Goal: Use online tool/utility: Utilize a website feature to perform a specific function

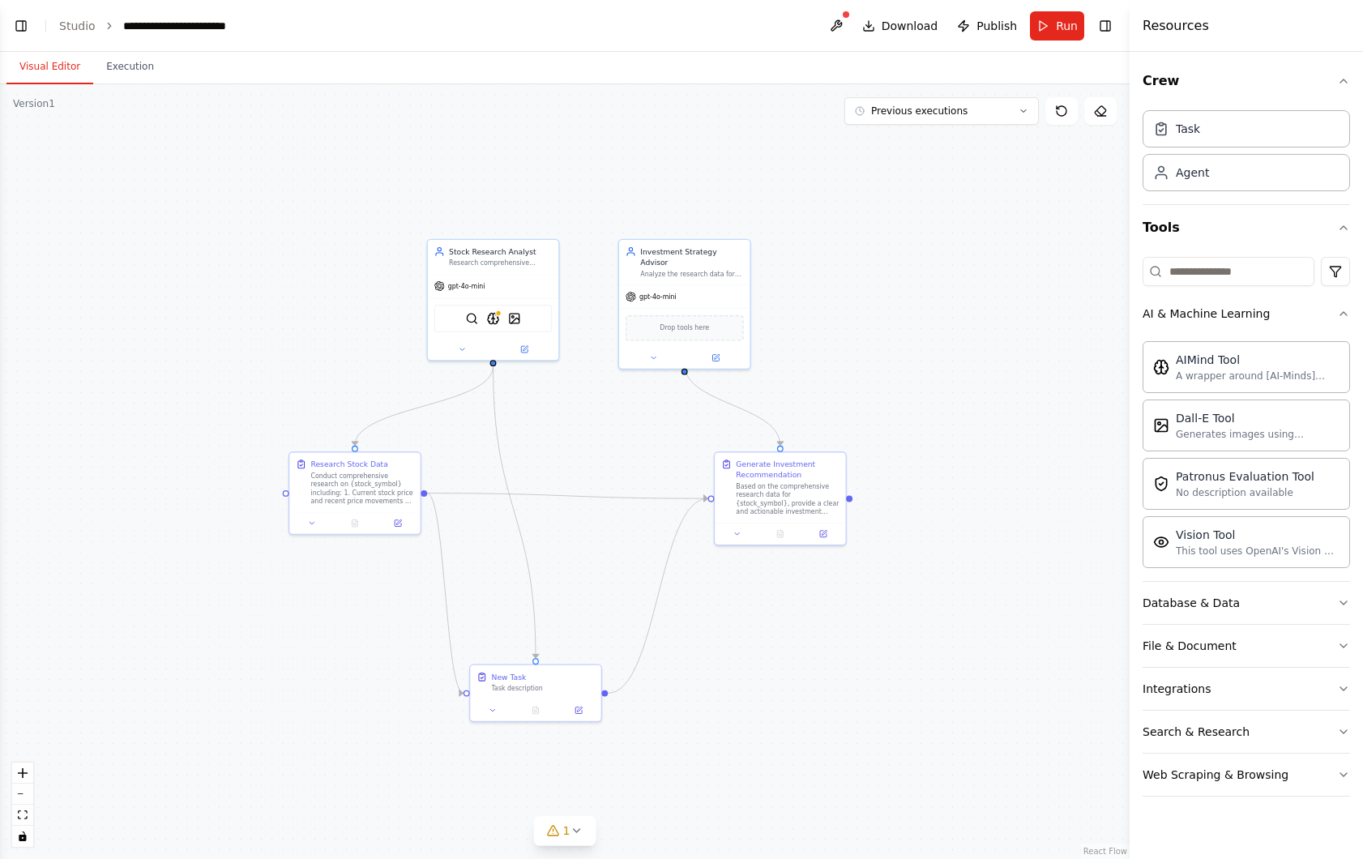
scroll to position [1918, 0]
click at [458, 346] on icon at bounding box center [462, 347] width 8 height 8
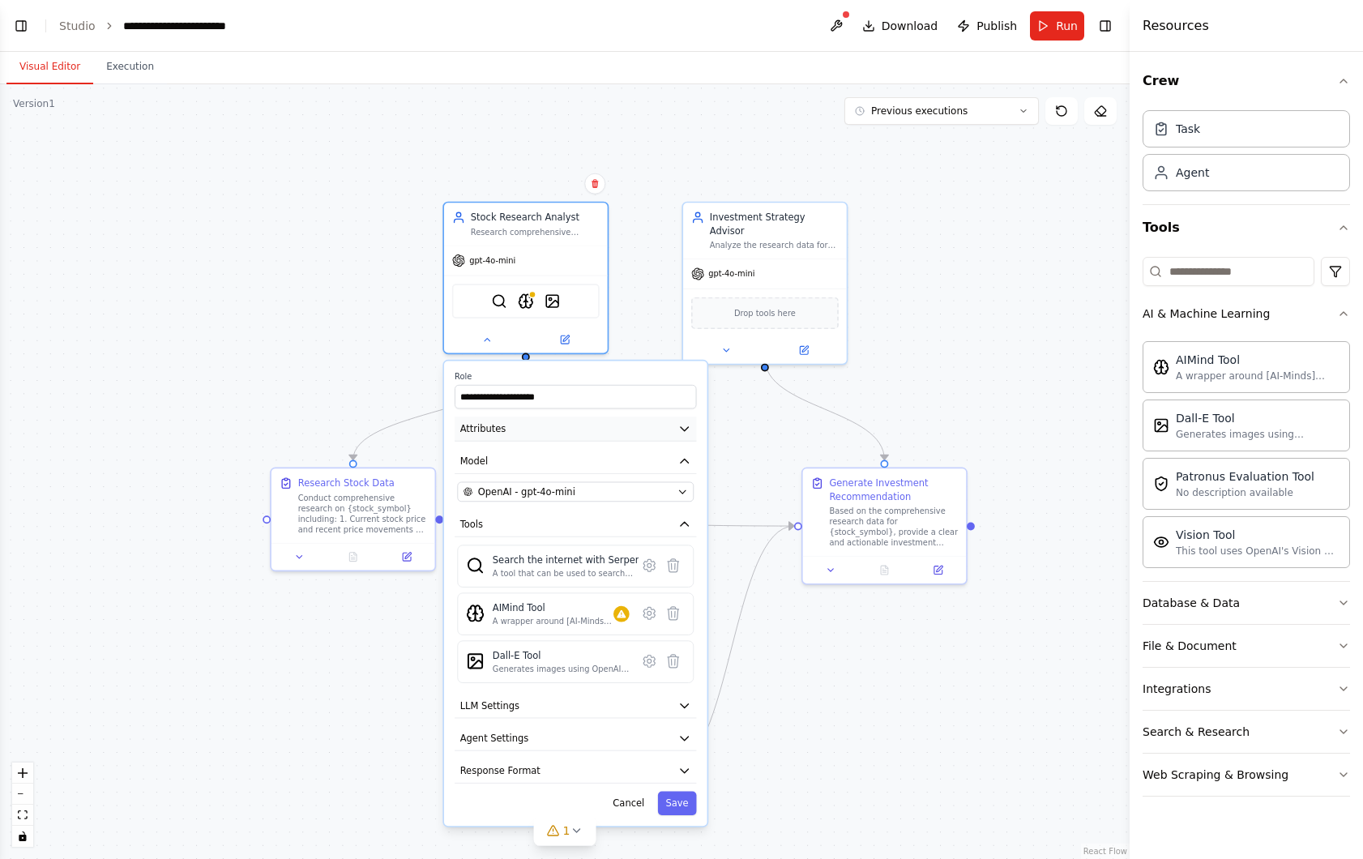
click at [688, 434] on icon "button" at bounding box center [684, 428] width 13 height 13
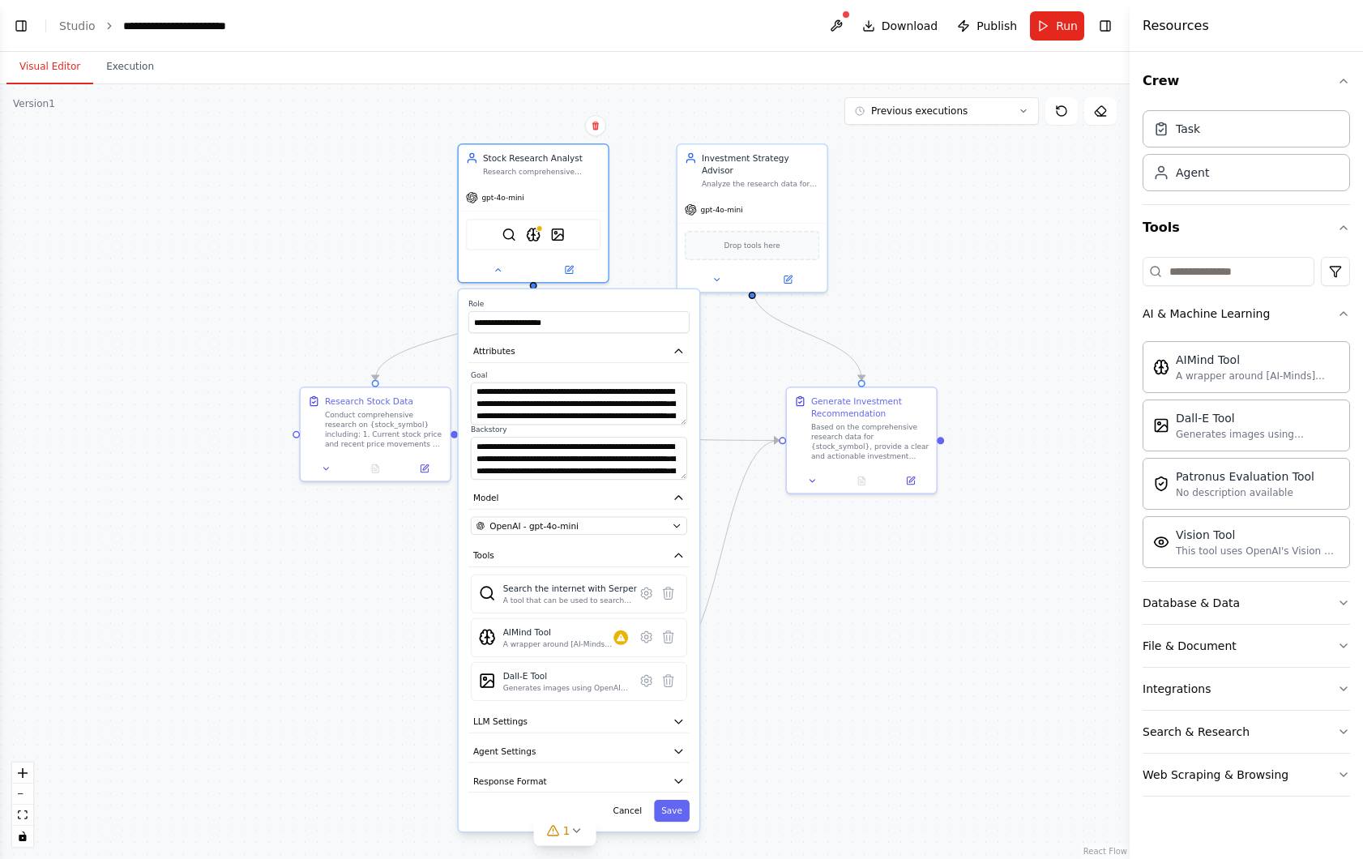
drag, startPoint x: 740, startPoint y: 461, endPoint x: 738, endPoint y: 382, distance: 79.5
click at [738, 382] on div ".deletable-edge-delete-btn { width: 20px; height: 20px; border: 0px solid #ffff…" at bounding box center [565, 471] width 1130 height 775
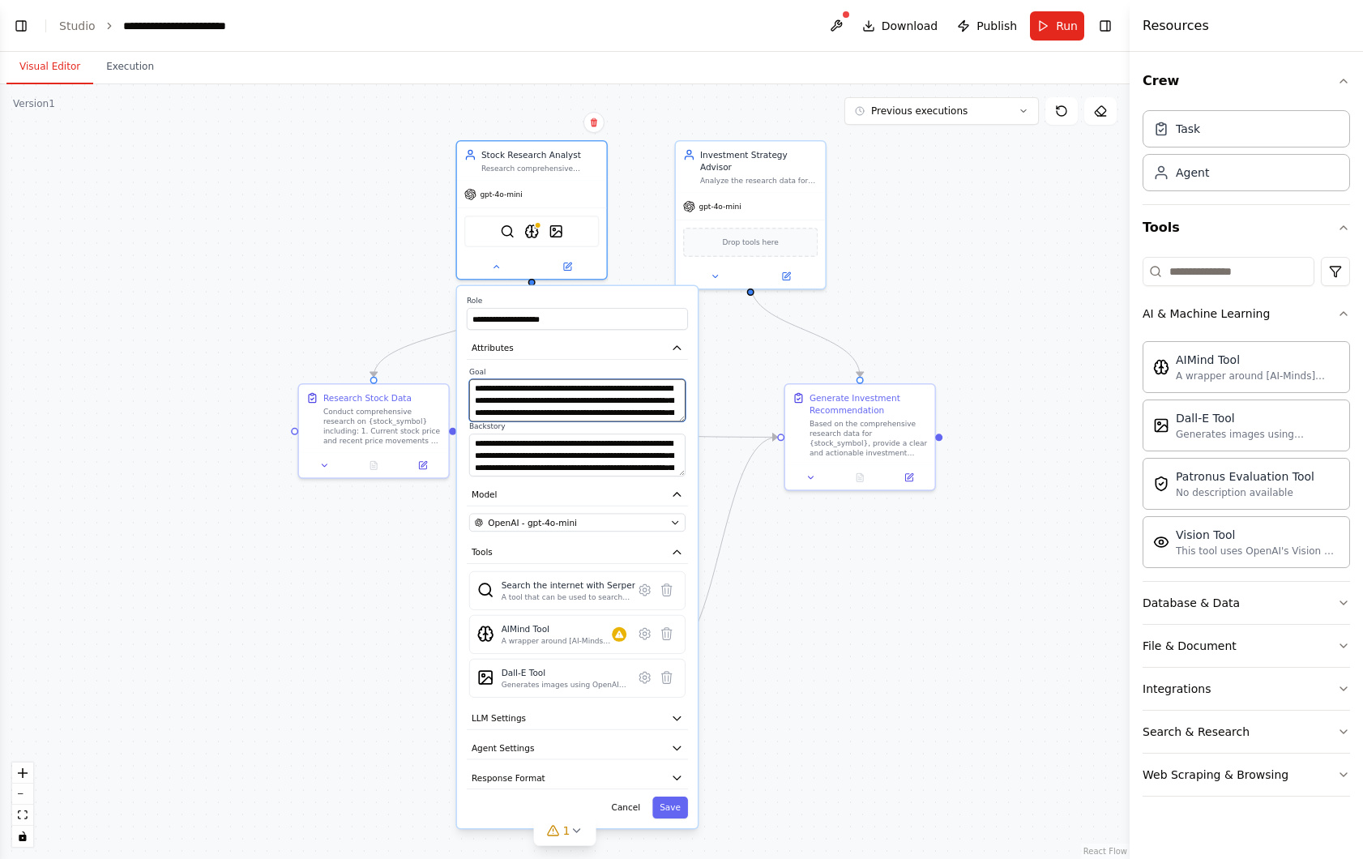
drag, startPoint x: 536, startPoint y: 399, endPoint x: 593, endPoint y: 399, distance: 56.7
click at [591, 399] on textarea "**********" at bounding box center [577, 400] width 216 height 43
click at [337, 348] on div ".deletable-edge-delete-btn { width: 20px; height: 20px; border: 0px solid #ffff…" at bounding box center [565, 471] width 1130 height 775
click at [332, 255] on div ".deletable-edge-delete-btn { width: 20px; height: 20px; border: 0px solid #ffff…" at bounding box center [565, 471] width 1130 height 775
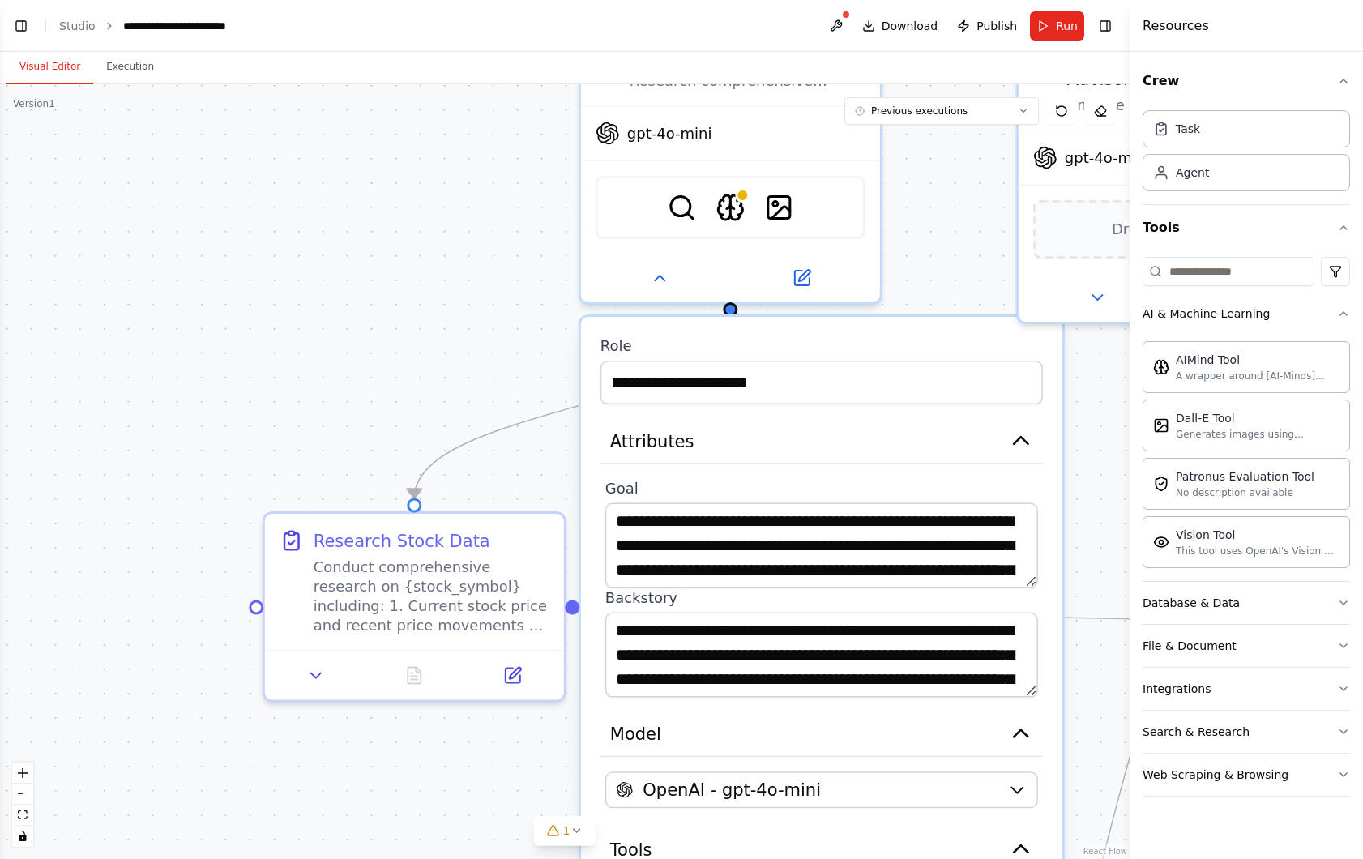
click at [439, 348] on div ".deletable-edge-delete-btn { width: 20px; height: 20px; border: 0px solid #ffff…" at bounding box center [565, 471] width 1130 height 775
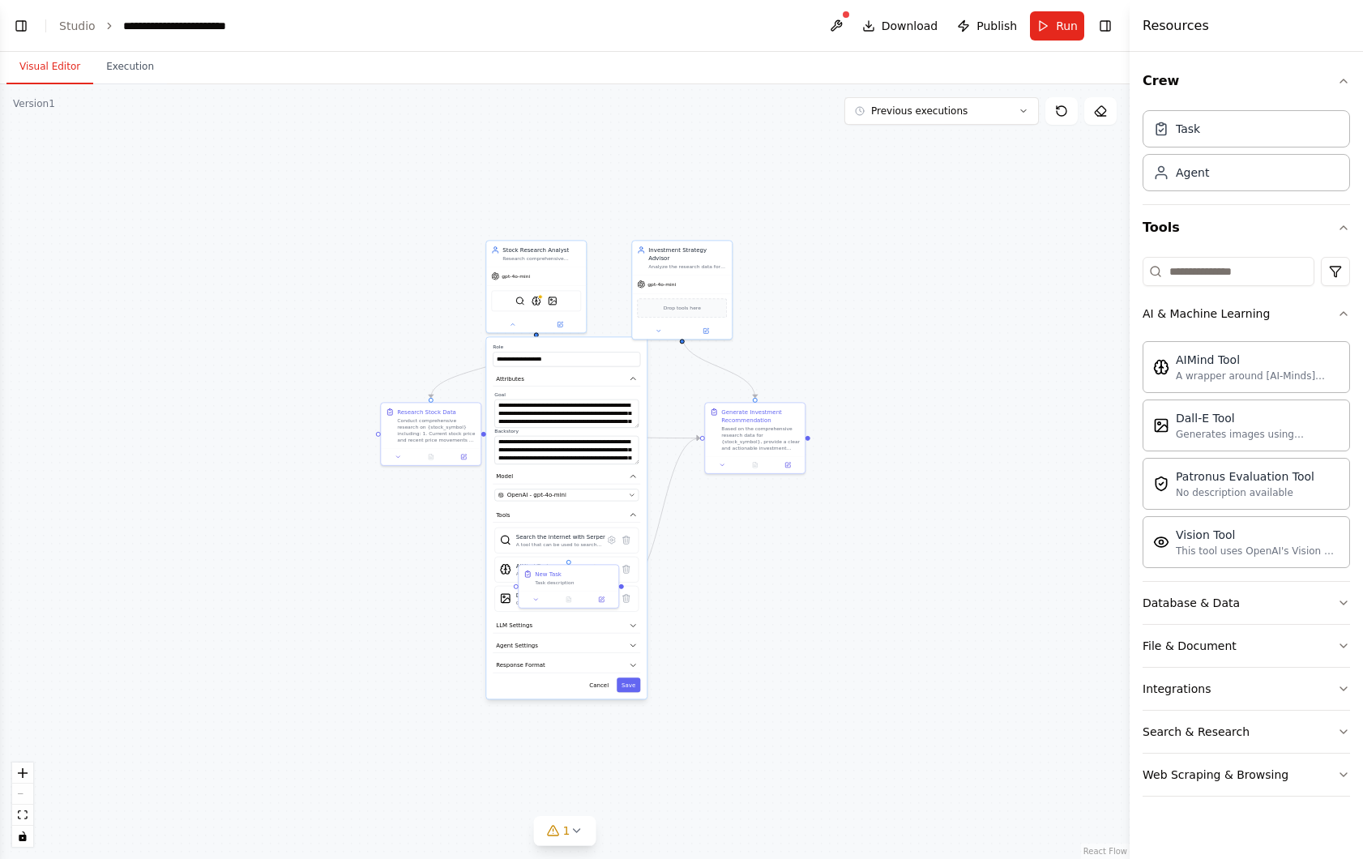
click at [1054, 7] on header "**********" at bounding box center [565, 26] width 1130 height 52
click at [1054, 22] on button "Run" at bounding box center [1057, 25] width 54 height 29
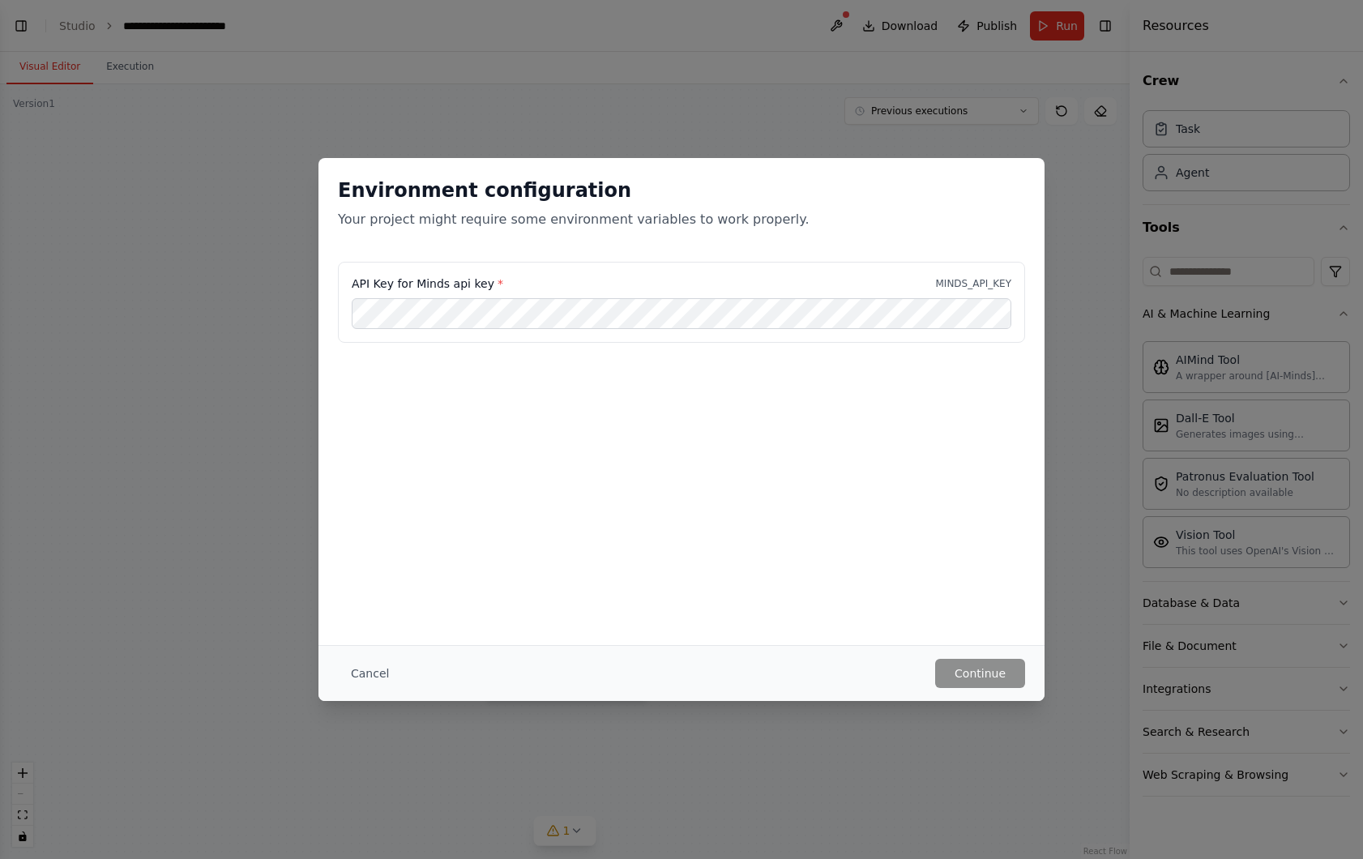
click at [596, 681] on div "Cancel Continue" at bounding box center [681, 673] width 687 height 29
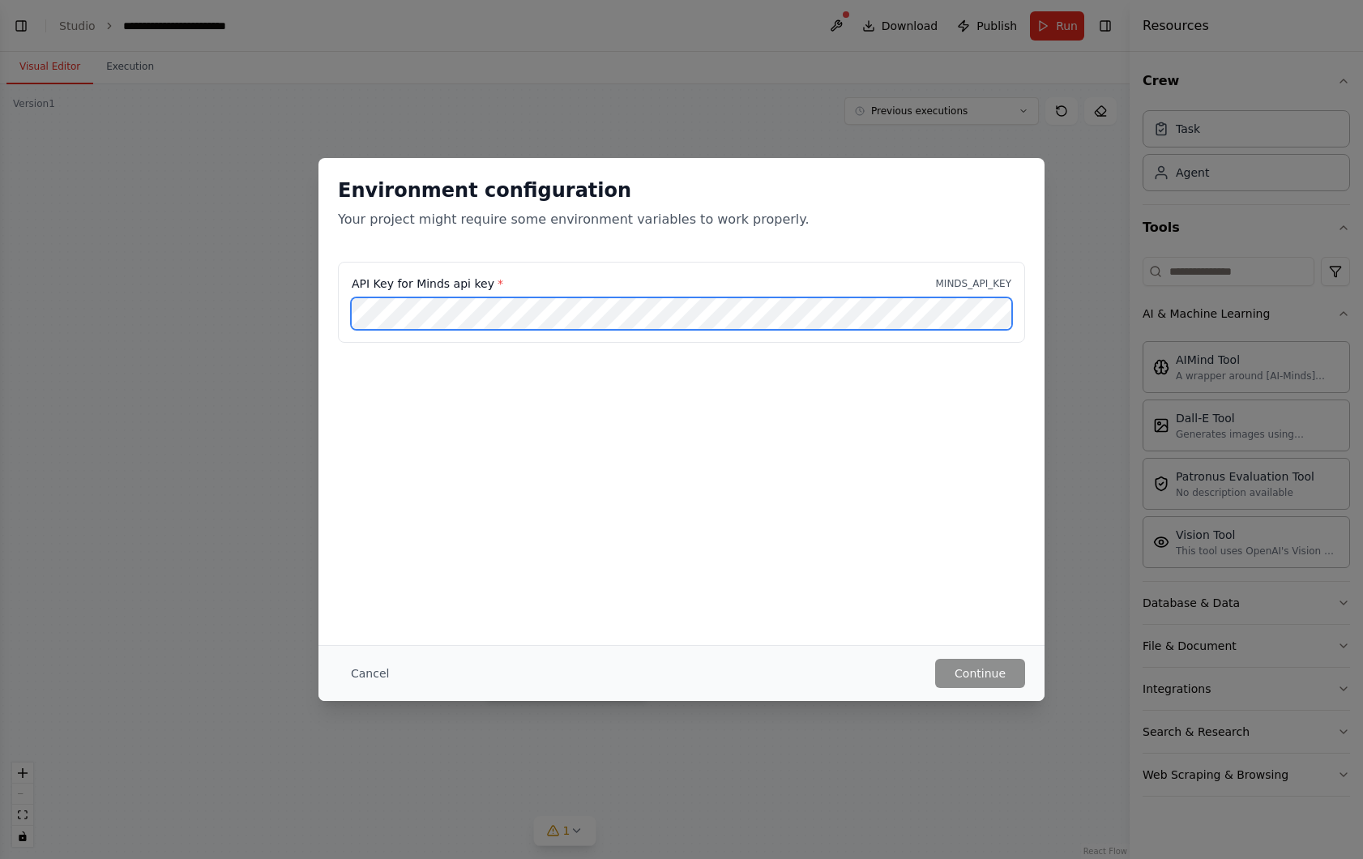
click at [306, 320] on div "Environment configuration Your project might require some environment variables…" at bounding box center [681, 429] width 1363 height 859
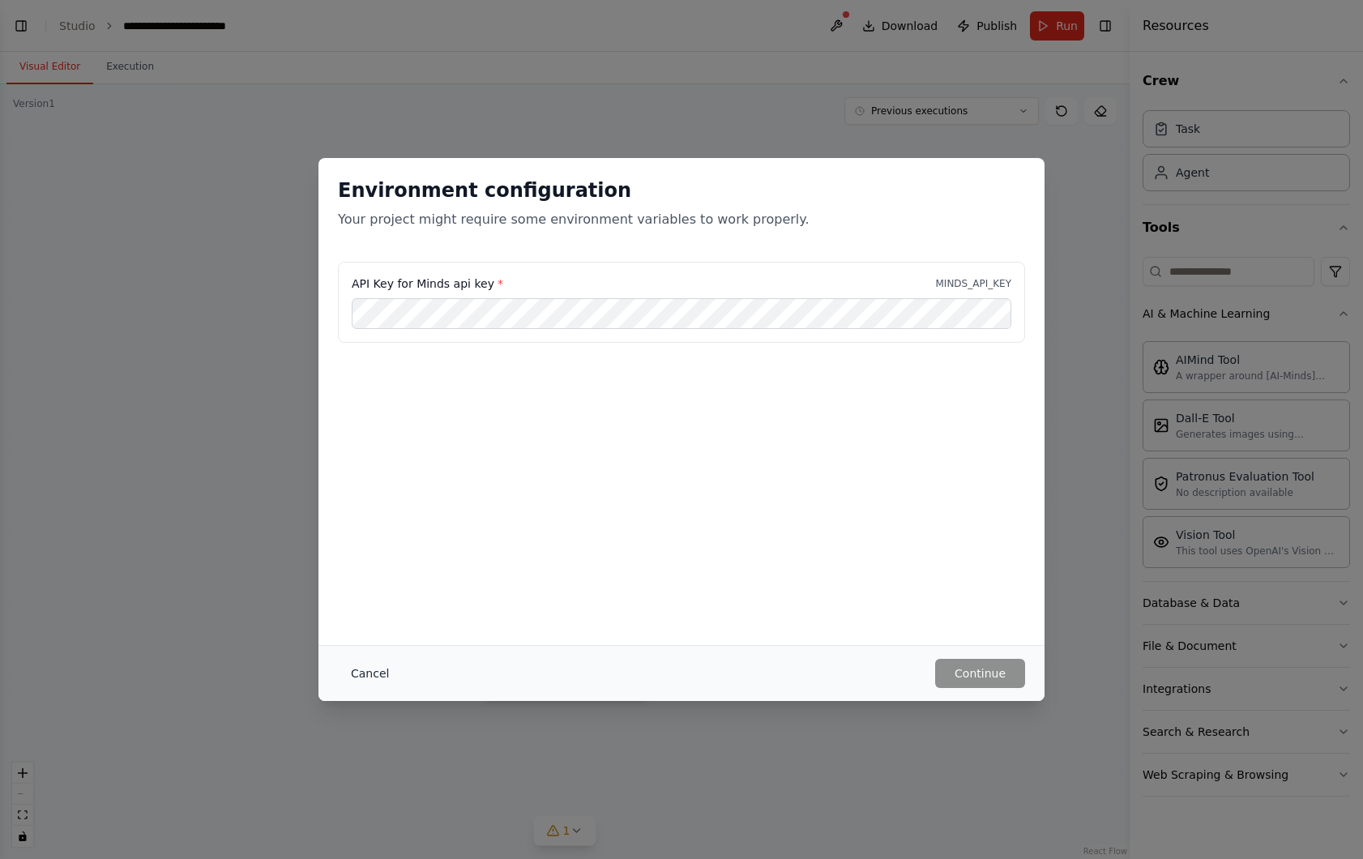
click at [360, 669] on button "Cancel" at bounding box center [370, 673] width 64 height 29
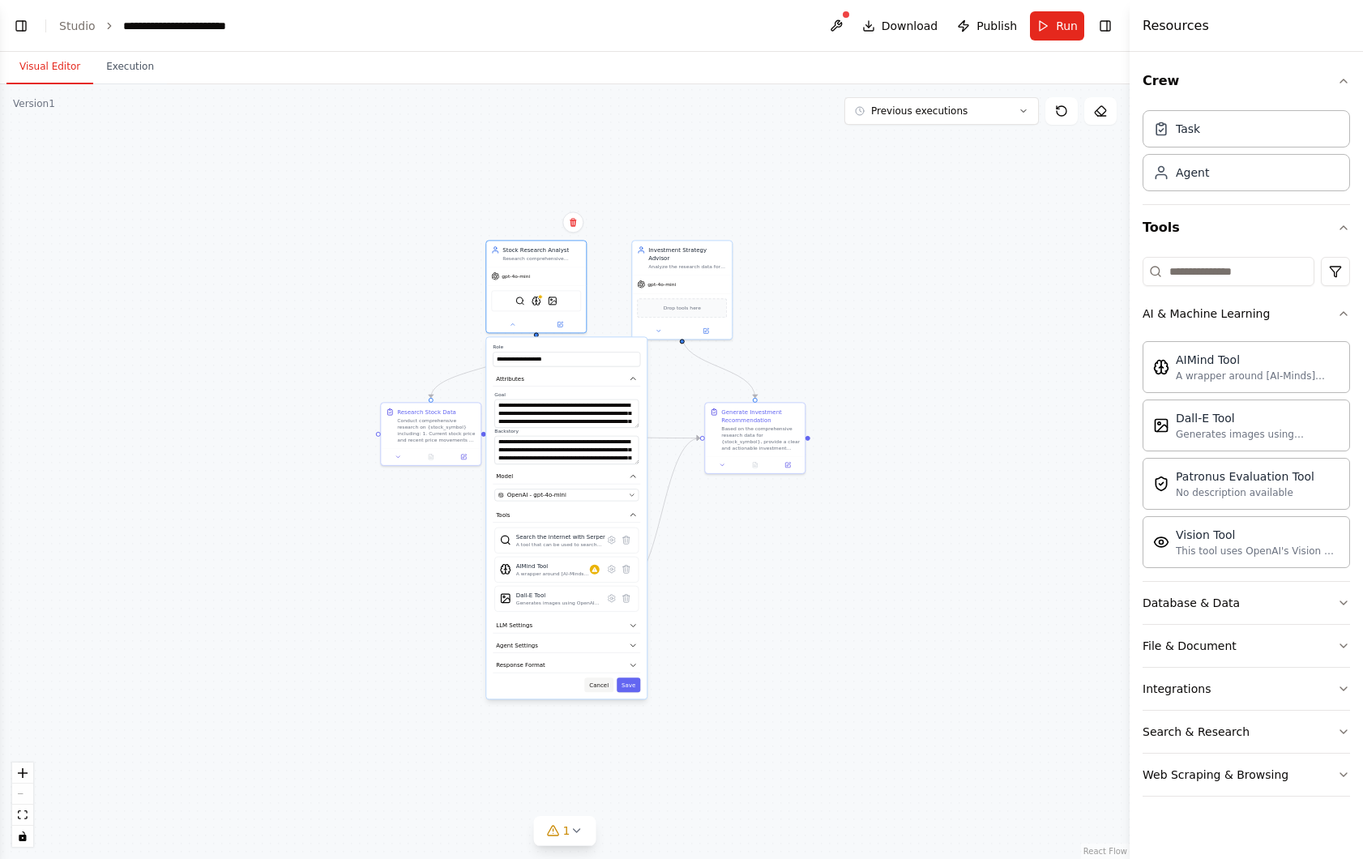
click at [601, 692] on div "**********" at bounding box center [566, 518] width 161 height 362
click at [601, 686] on button "Cancel" at bounding box center [598, 685] width 29 height 15
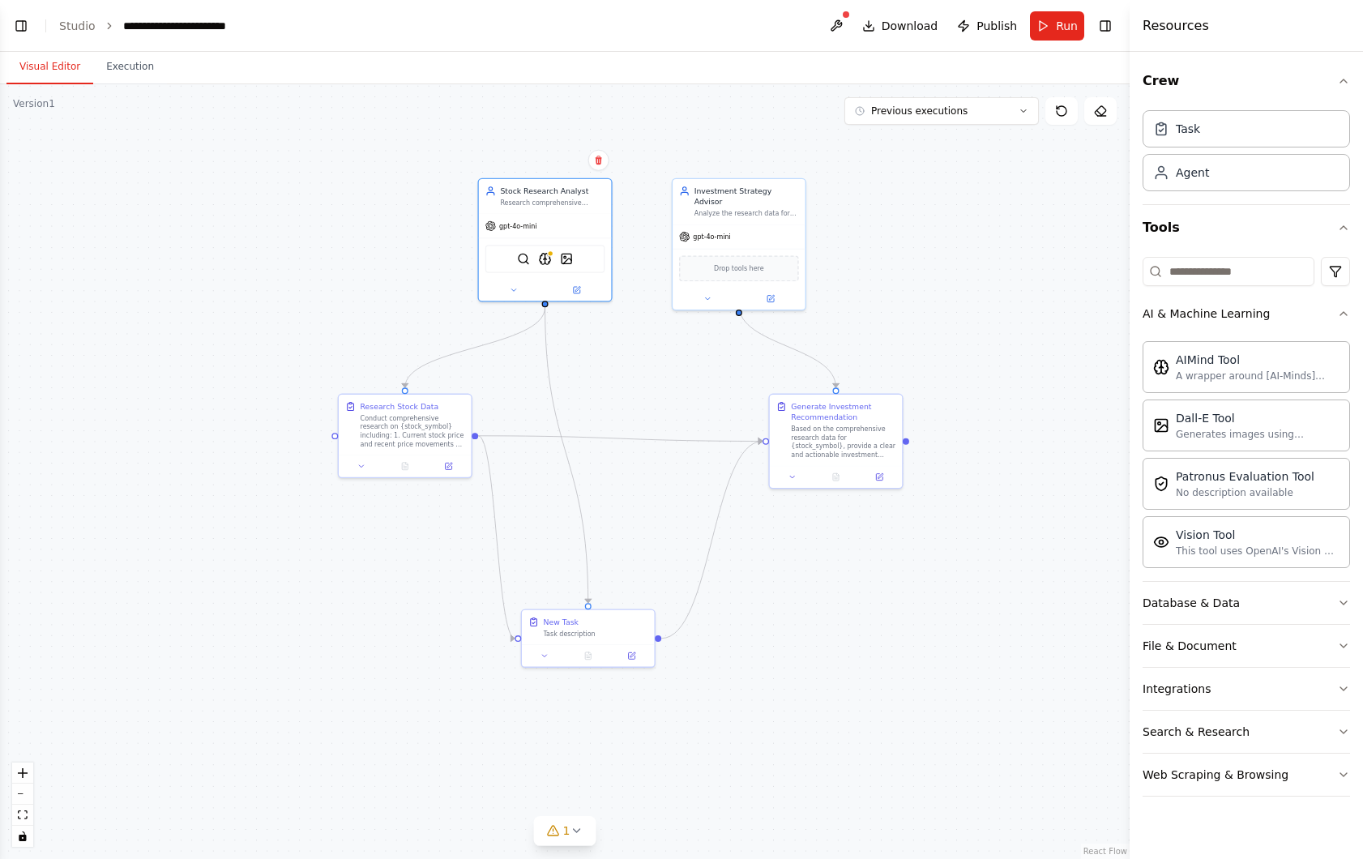
drag, startPoint x: 510, startPoint y: 425, endPoint x: 510, endPoint y: 446, distance: 21.1
click at [510, 446] on div ".deletable-edge-delete-btn { width: 20px; height: 20px; border: 0px solid #ffff…" at bounding box center [565, 471] width 1130 height 775
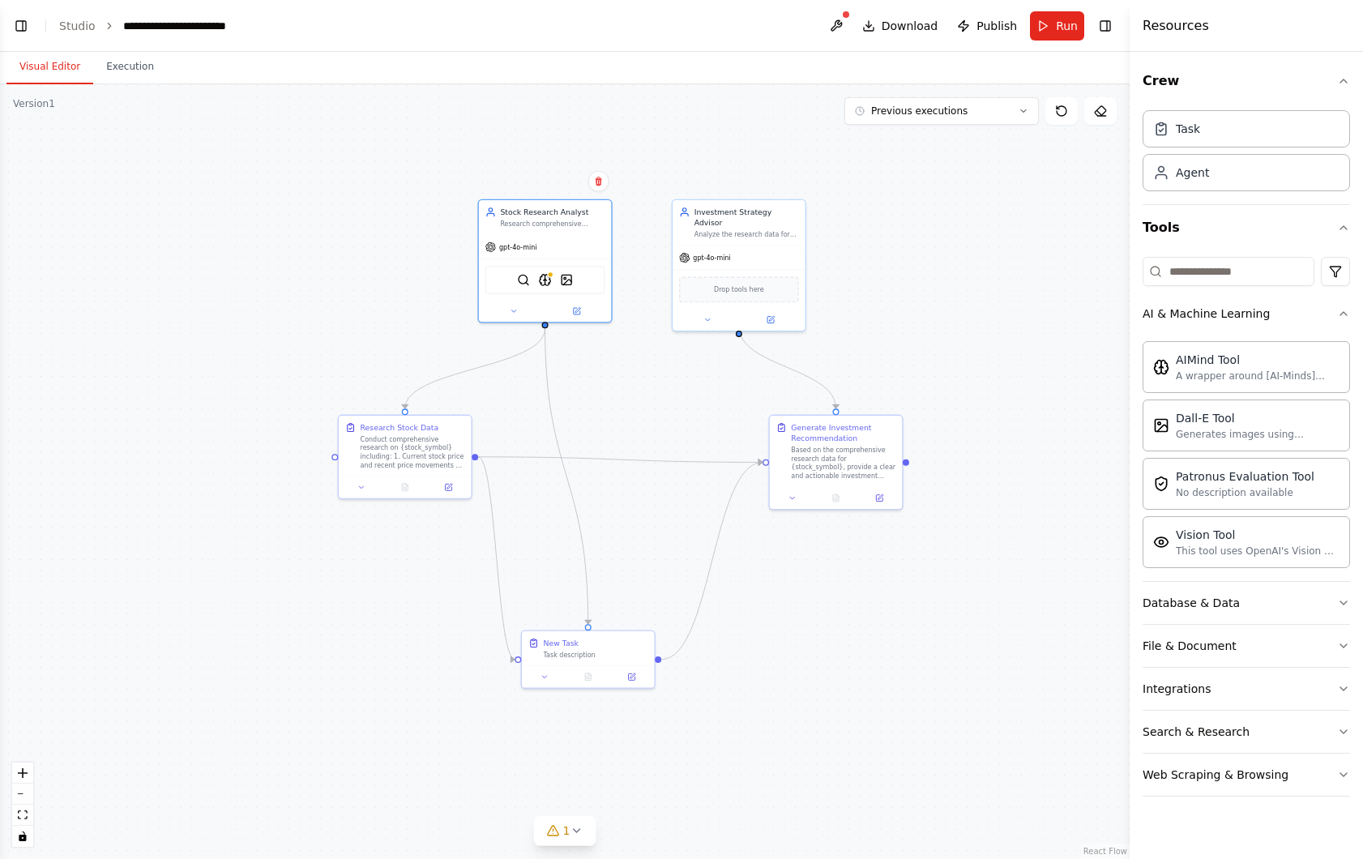
click at [506, 422] on div ".deletable-edge-delete-btn { width: 20px; height: 20px; border: 0px solid #ffff…" at bounding box center [565, 471] width 1130 height 775
click at [596, 655] on div "Task description" at bounding box center [599, 658] width 108 height 9
click at [643, 626] on button at bounding box center [646, 619] width 21 height 21
click at [612, 619] on button "Confirm" at bounding box center [600, 619] width 58 height 19
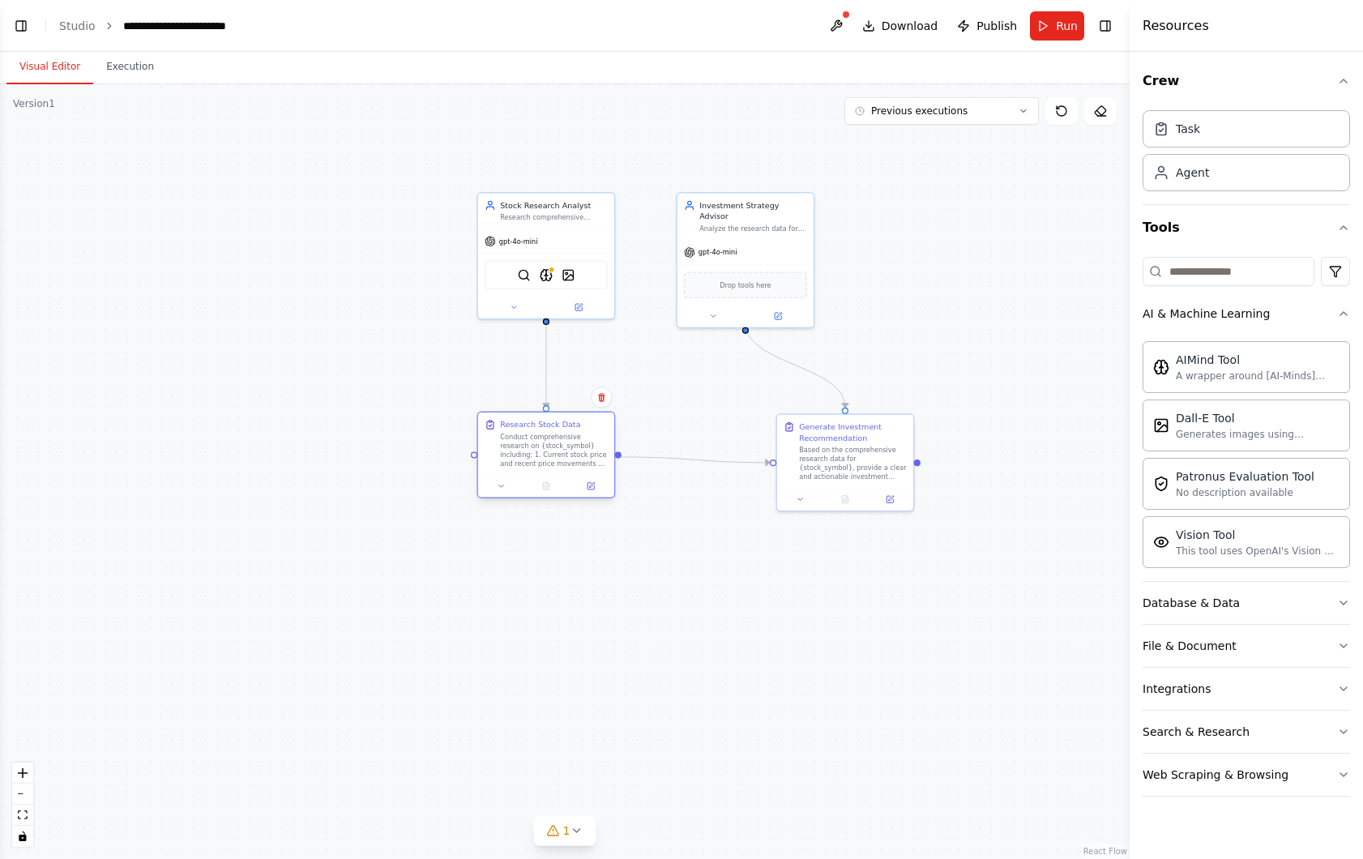
drag, startPoint x: 437, startPoint y: 469, endPoint x: 585, endPoint y: 469, distance: 148.3
click at [585, 469] on div "Research Stock Data Conduct comprehensive research on {stock_symbol} including:…" at bounding box center [546, 444] width 136 height 62
drag, startPoint x: 827, startPoint y: 475, endPoint x: 731, endPoint y: 472, distance: 95.7
click at [731, 472] on div "Based on the comprehensive research data for {stock_symbol}, provide a clear an…" at bounding box center [754, 461] width 108 height 36
click at [685, 378] on div ".deletable-edge-delete-btn { width: 20px; height: 20px; border: 0px solid #ffff…" at bounding box center [565, 471] width 1130 height 775
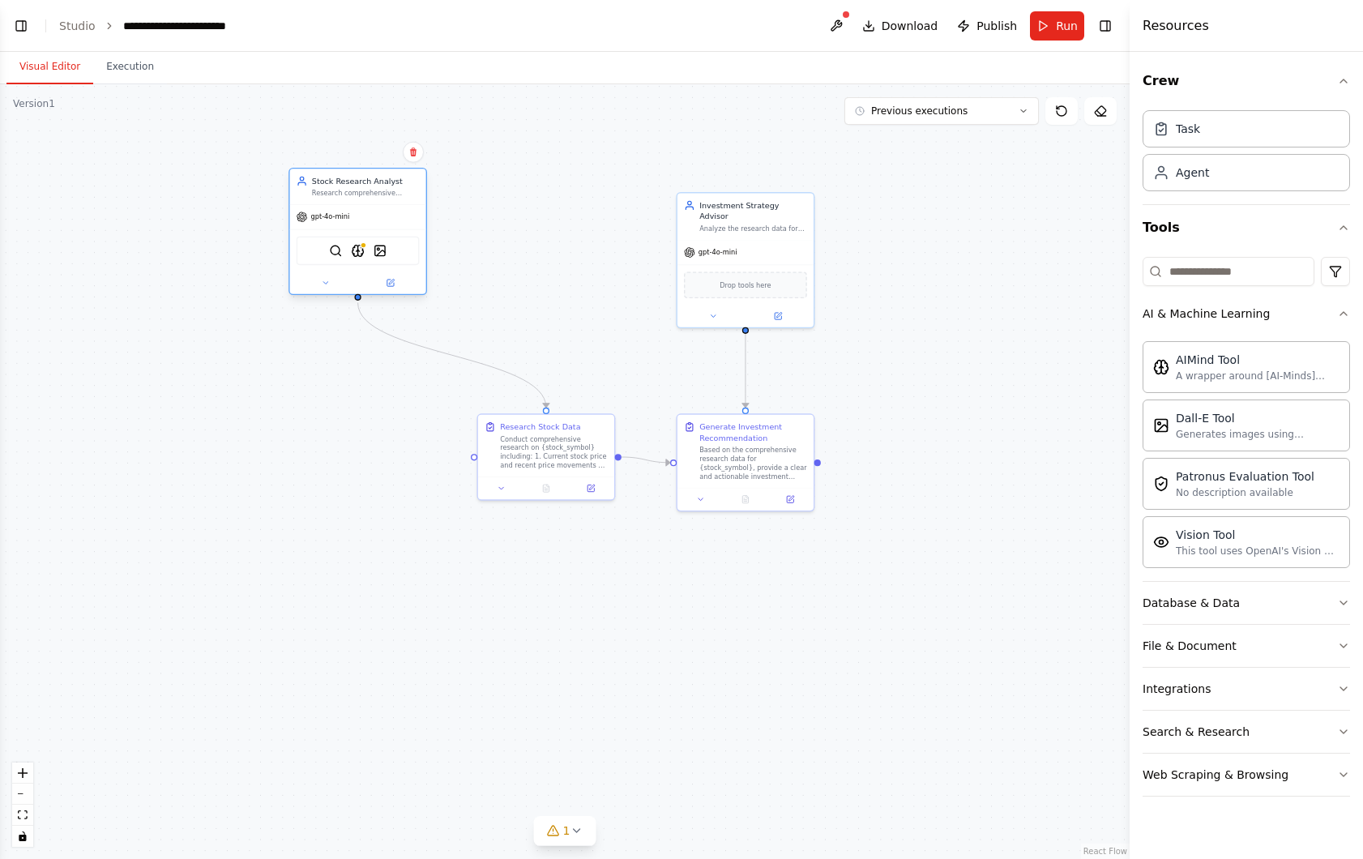
drag, startPoint x: 585, startPoint y: 202, endPoint x: 375, endPoint y: 177, distance: 211.5
click at [375, 177] on div "Stock Research Analyst" at bounding box center [366, 181] width 108 height 11
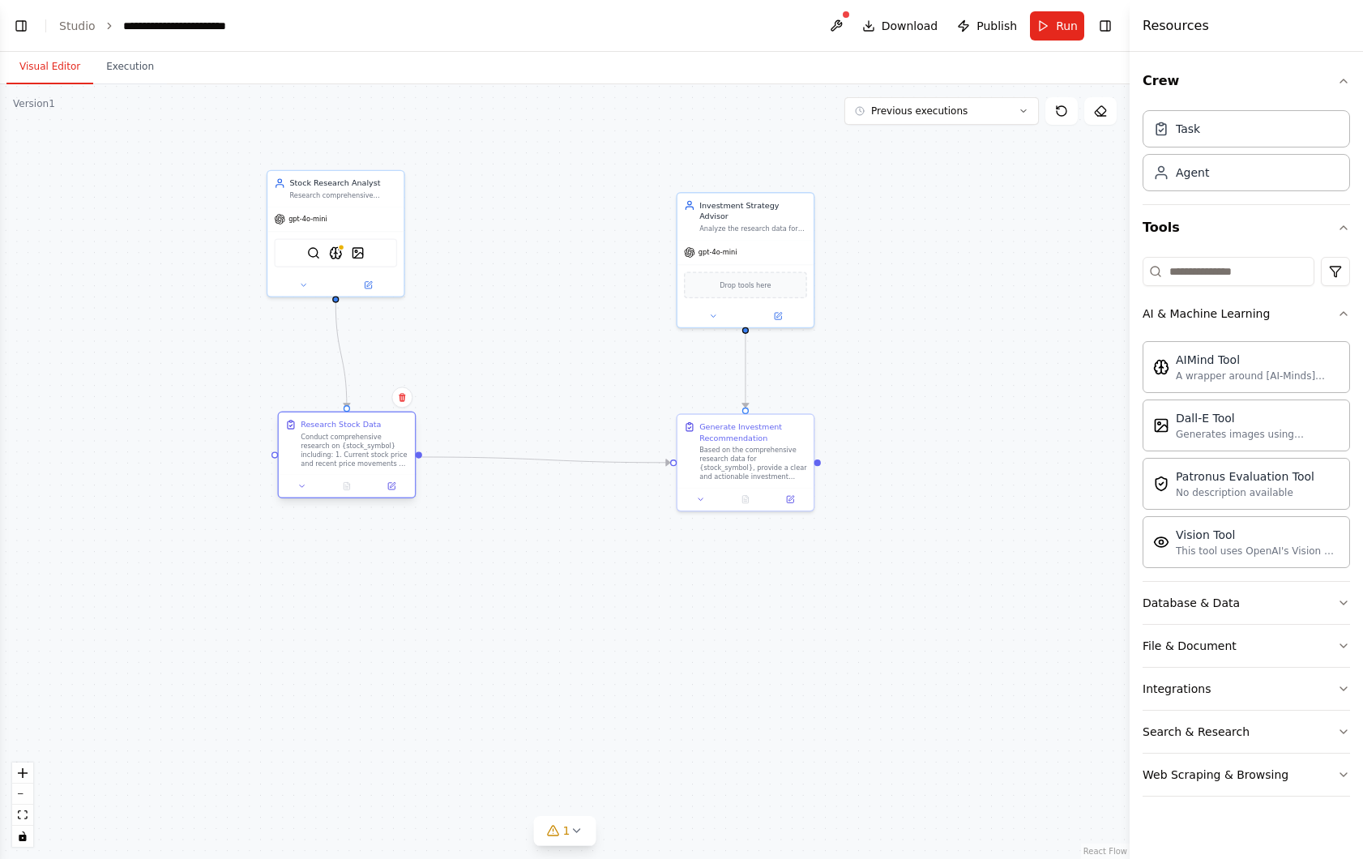
drag, startPoint x: 537, startPoint y: 439, endPoint x: 334, endPoint y: 439, distance: 203.5
click at [334, 439] on div "Conduct comprehensive research on {stock_symbol} including: 1. Current stock pr…" at bounding box center [355, 451] width 108 height 36
click at [362, 443] on div "Conduct comprehensive research on {stock_symbol} including: 1. Current stock pr…" at bounding box center [355, 451] width 108 height 36
click at [392, 487] on icon at bounding box center [391, 486] width 6 height 6
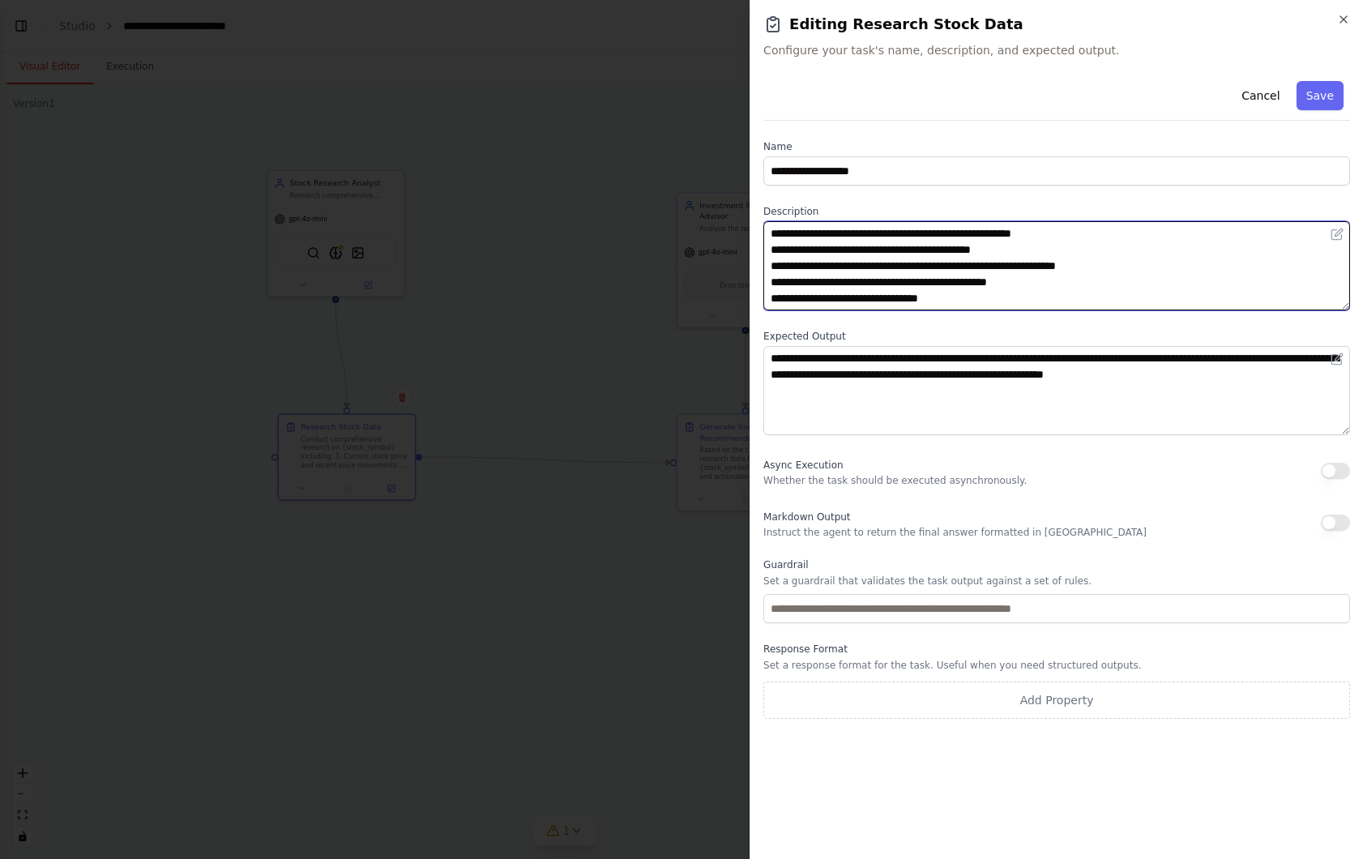
drag, startPoint x: 968, startPoint y: 233, endPoint x: 1053, endPoint y: 229, distance: 85.2
click at [1053, 229] on textarea "**********" at bounding box center [1057, 265] width 587 height 89
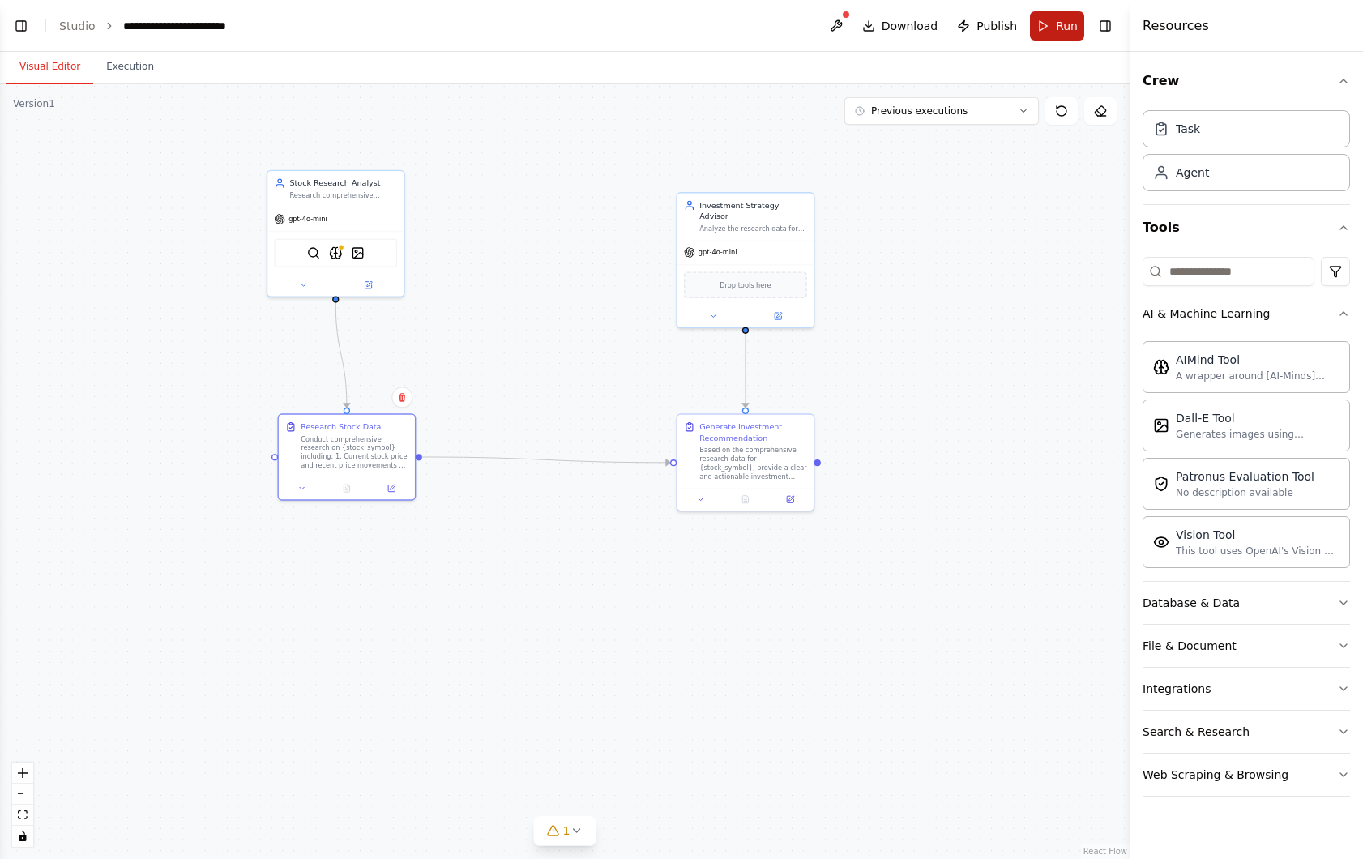
click at [1047, 34] on button "Run" at bounding box center [1057, 25] width 54 height 29
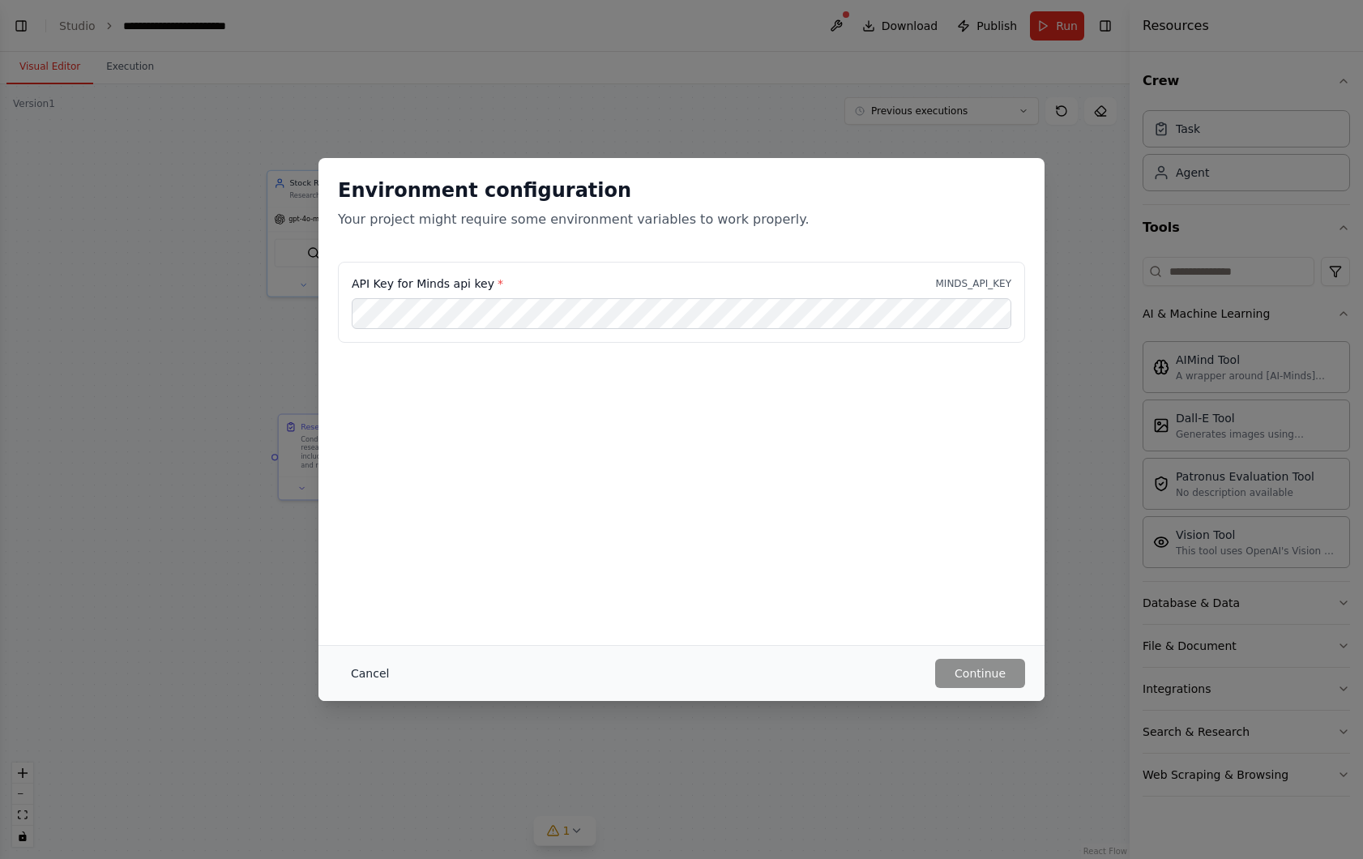
click at [366, 671] on button "Cancel" at bounding box center [370, 673] width 64 height 29
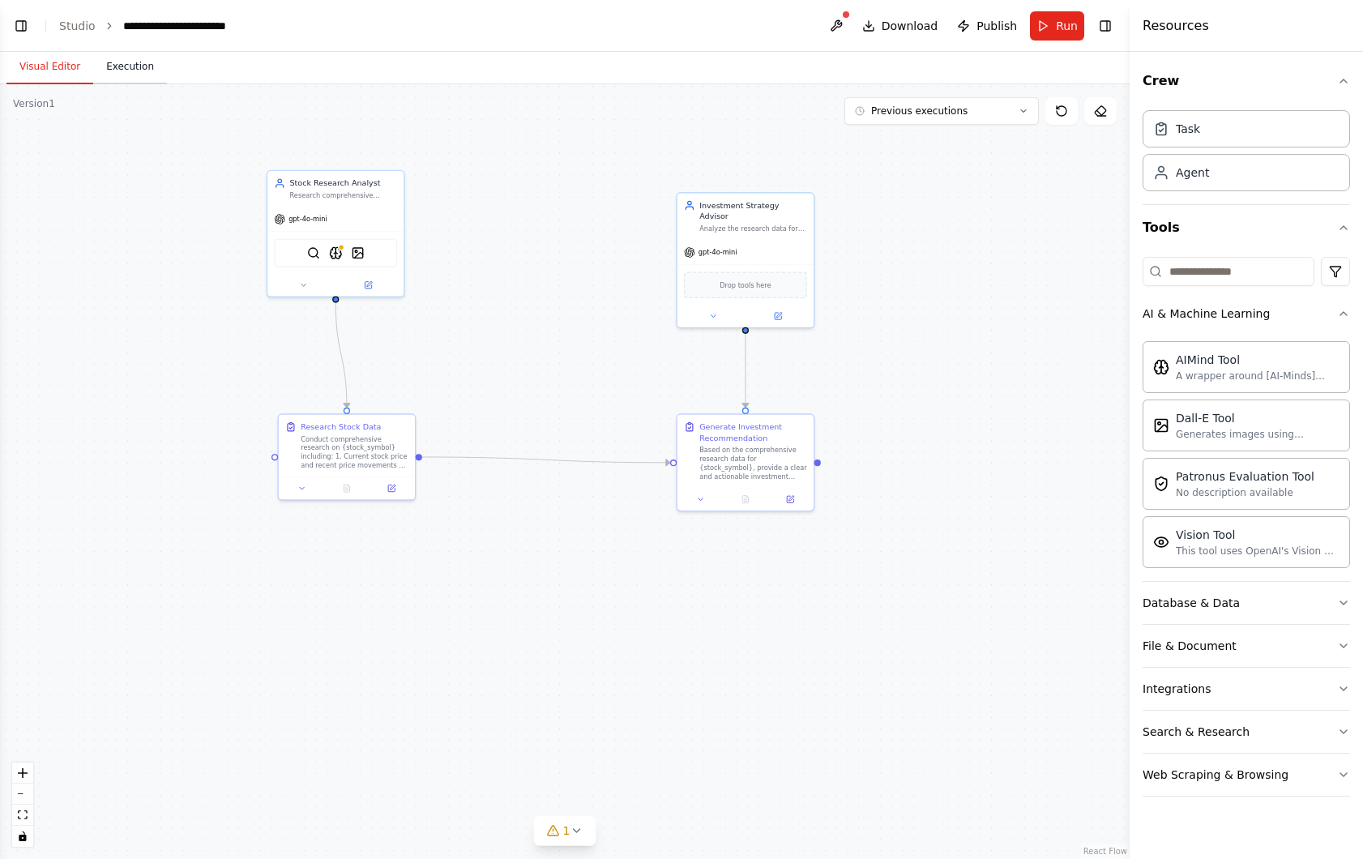
click at [112, 62] on button "Execution" at bounding box center [130, 67] width 74 height 34
click at [54, 55] on button "Visual Editor" at bounding box center [49, 67] width 87 height 34
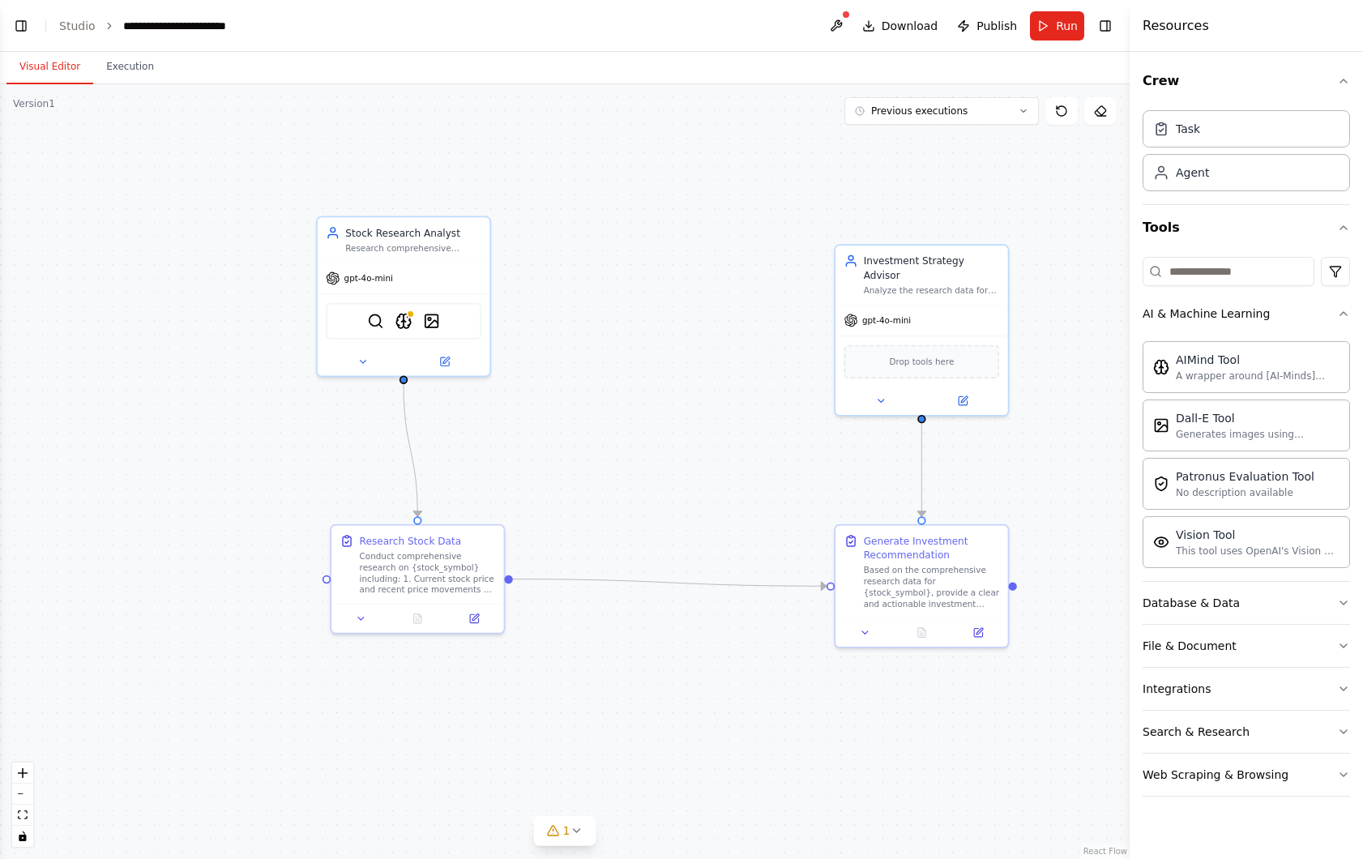
drag, startPoint x: 493, startPoint y: 339, endPoint x: 607, endPoint y: 438, distance: 151.1
click at [607, 438] on div ".deletable-edge-delete-btn { width: 20px; height: 20px; border: 0px solid #ffff…" at bounding box center [565, 471] width 1130 height 775
